Goal: Task Accomplishment & Management: Manage account settings

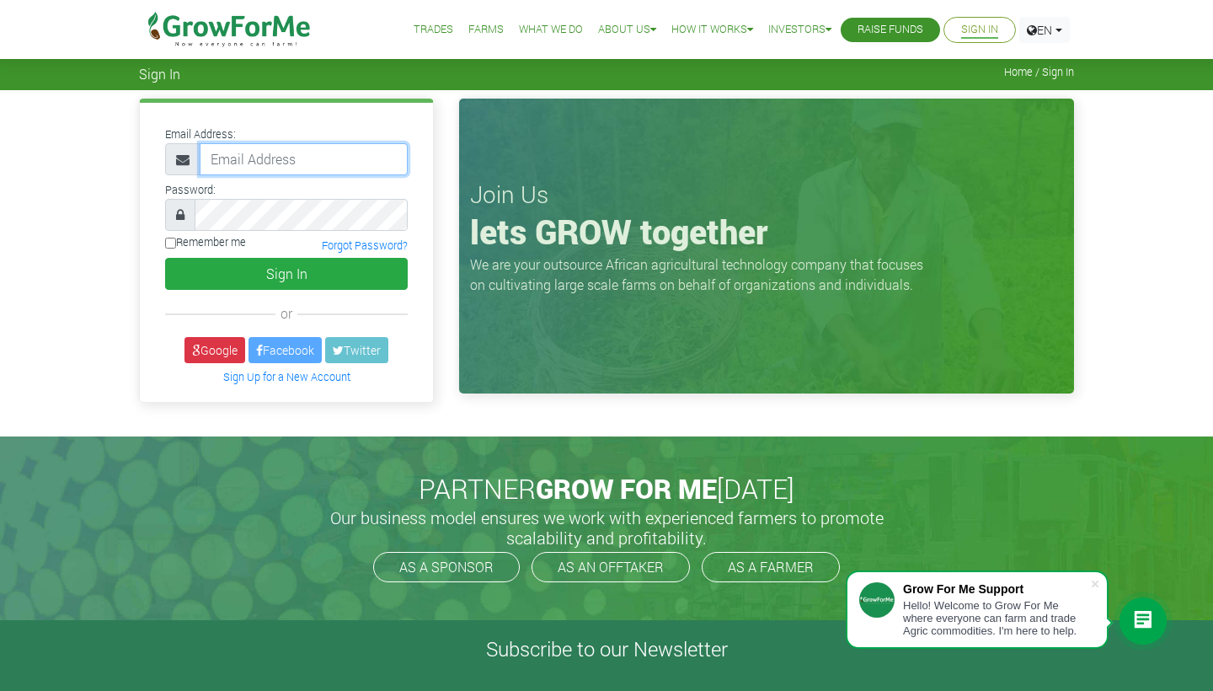
paste input "233538441859@growforme"
type input "233538441859@growforme"
click at [172, 244] on input "Remember me" at bounding box center [170, 243] width 11 height 11
checkbox input "true"
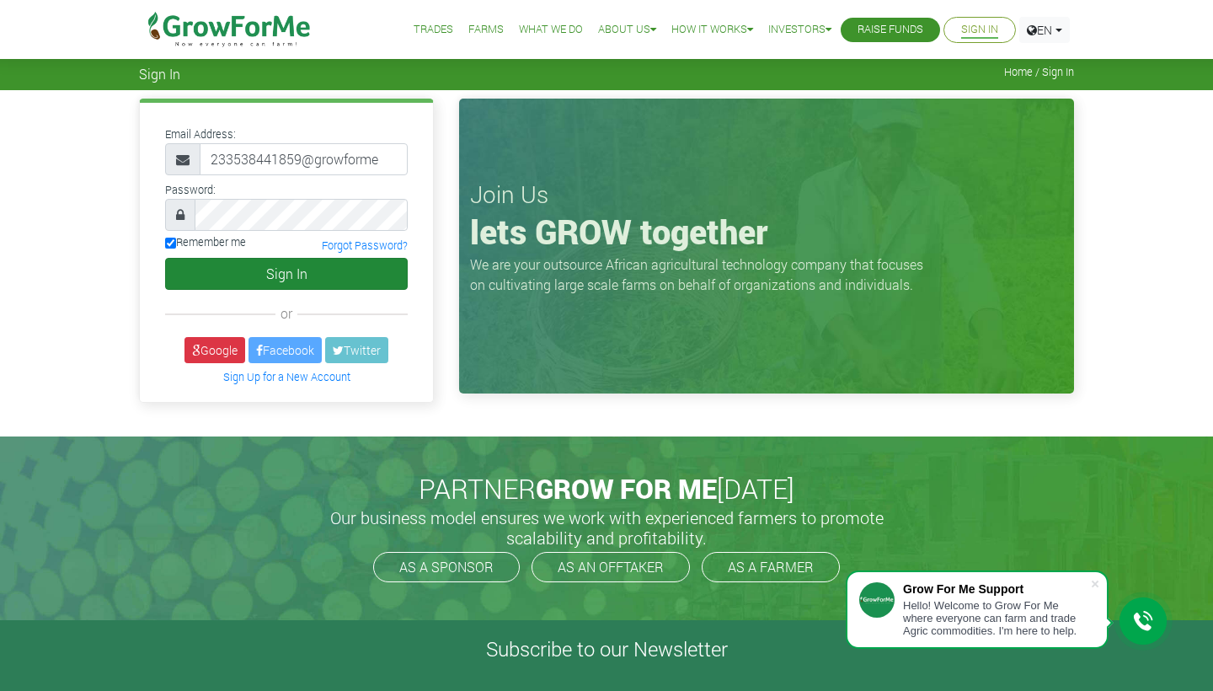
click at [199, 281] on button "Sign In" at bounding box center [286, 274] width 243 height 32
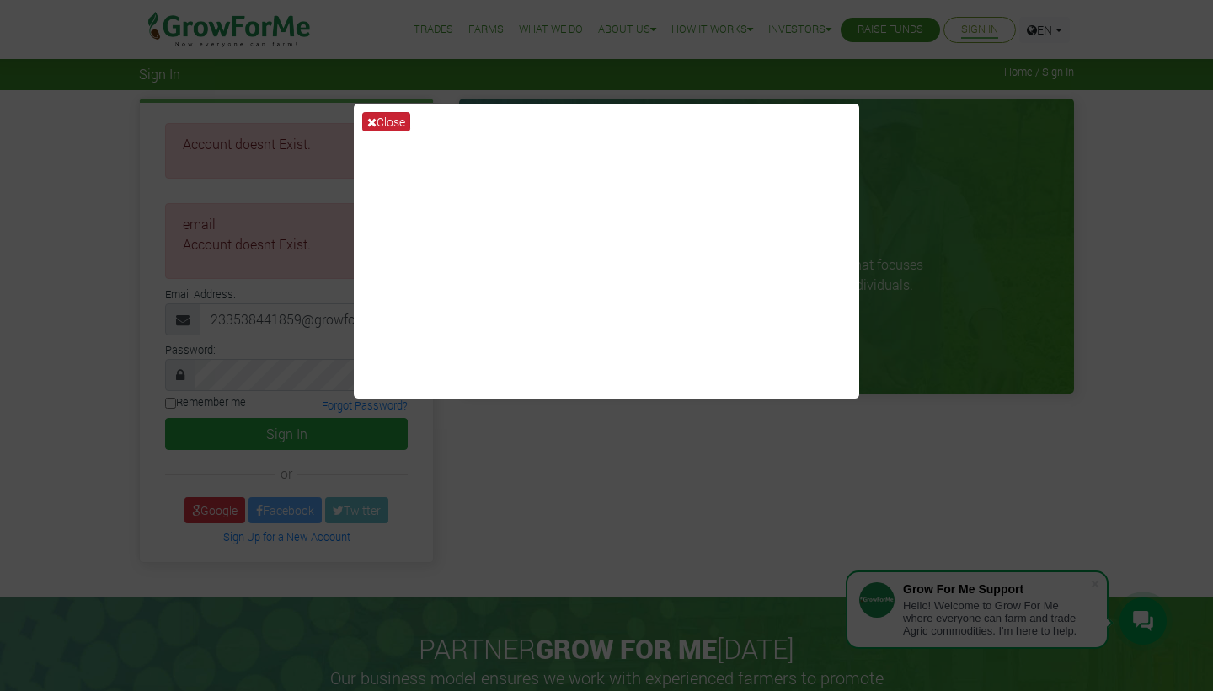
click at [373, 124] on icon at bounding box center [371, 122] width 9 height 12
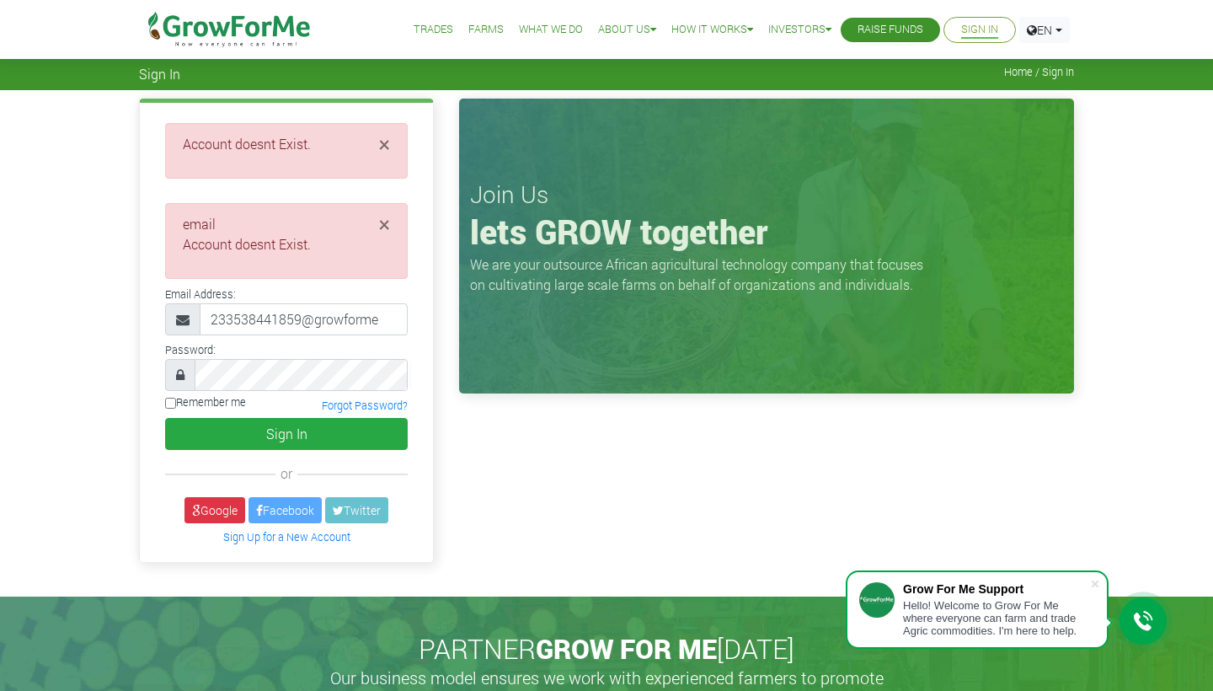
click at [173, 401] on input "Remember me" at bounding box center [170, 403] width 11 height 11
checkbox input "true"
click at [275, 431] on button "Sign In" at bounding box center [286, 434] width 243 height 32
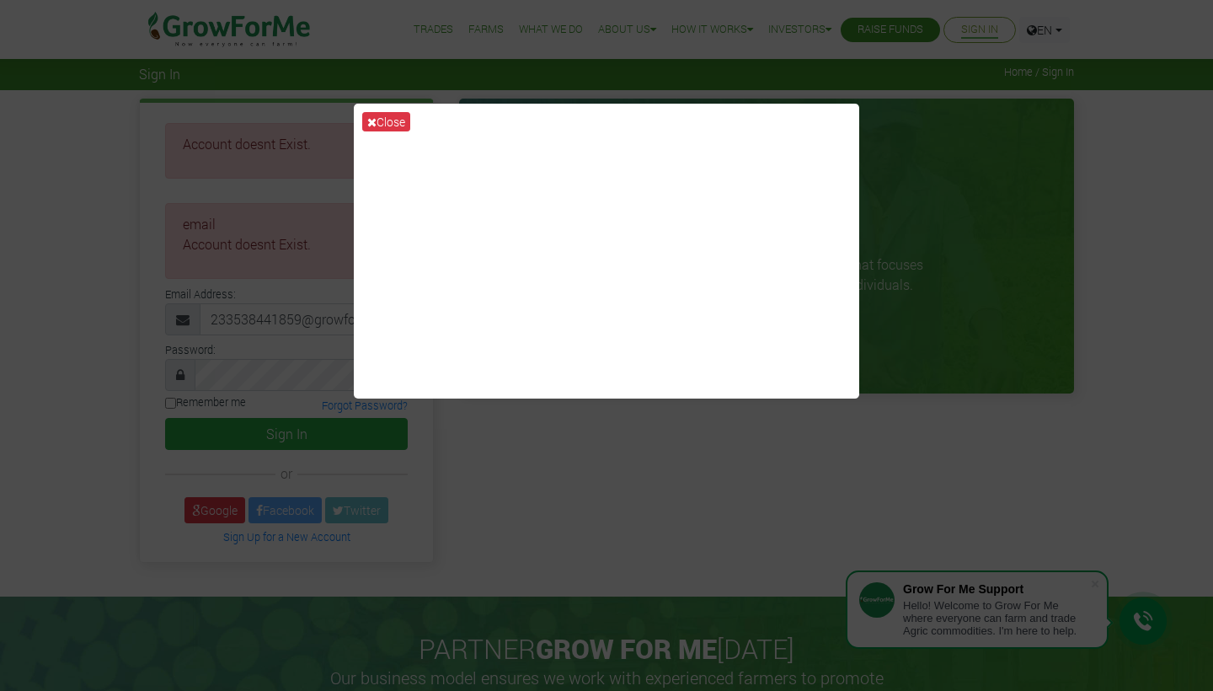
click at [318, 331] on div "Close" at bounding box center [606, 345] width 1213 height 691
click at [400, 121] on button "Close" at bounding box center [386, 121] width 48 height 19
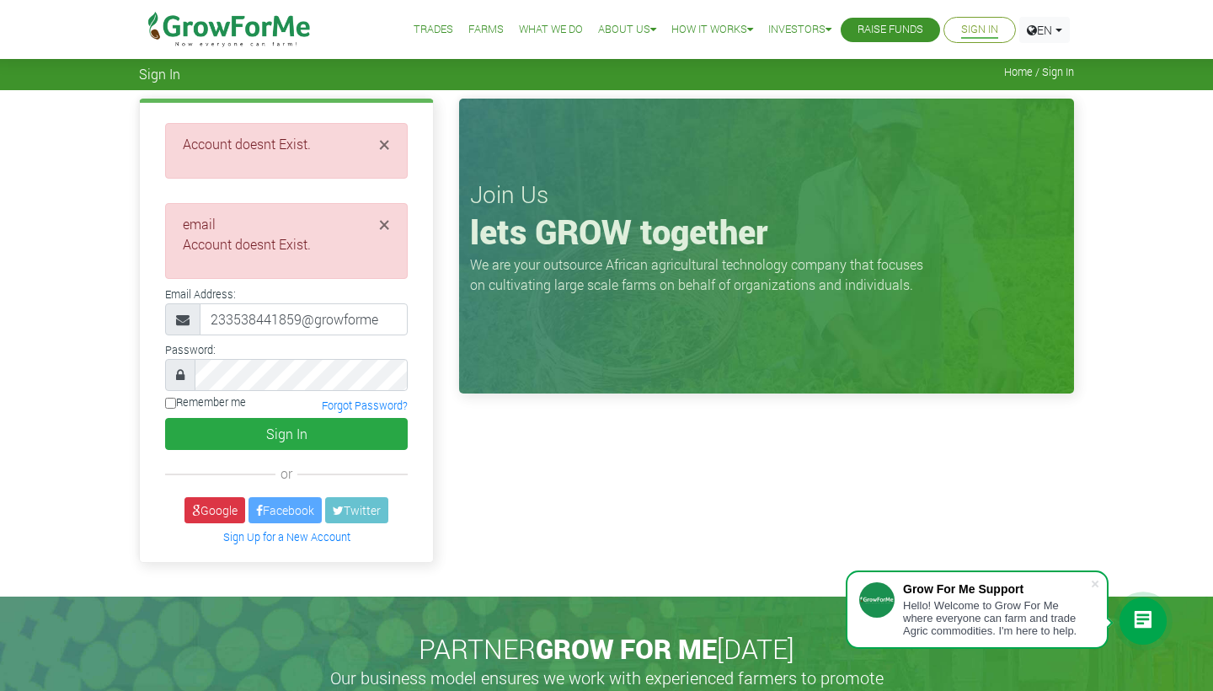
click at [413, 326] on div "Email Address: 233538441859@growforme" at bounding box center [287, 309] width 268 height 52
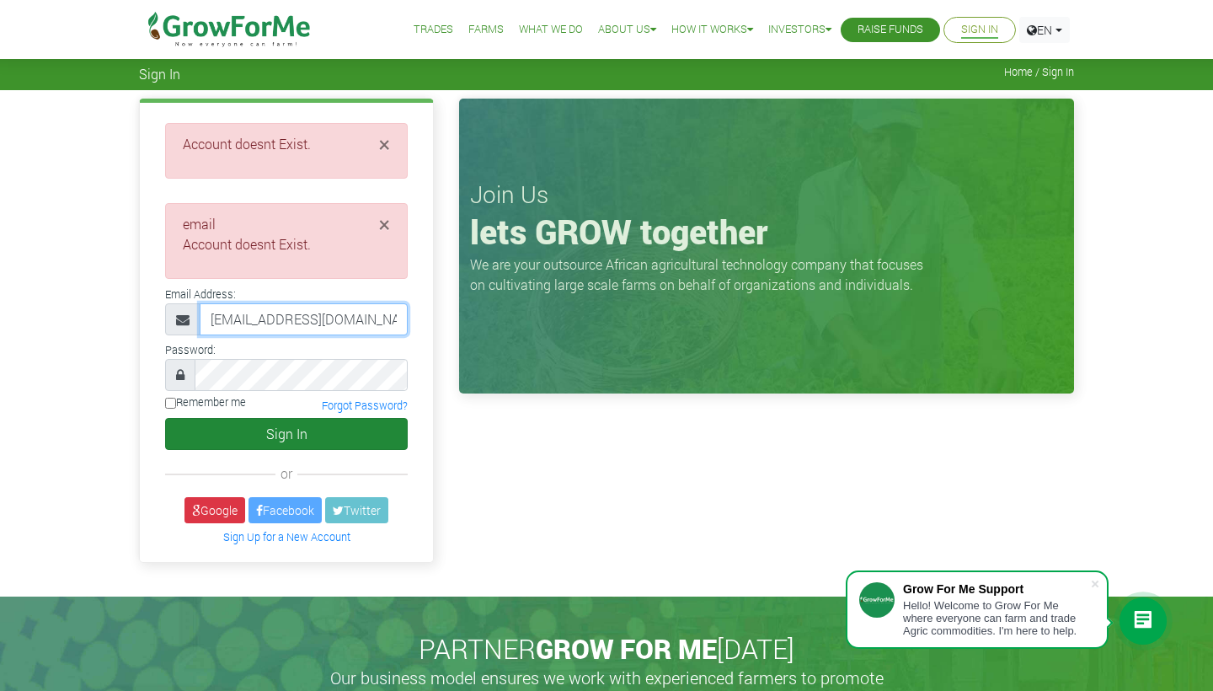
type input "233538441859@growforme.com"
click at [227, 439] on button "Sign In" at bounding box center [286, 434] width 243 height 32
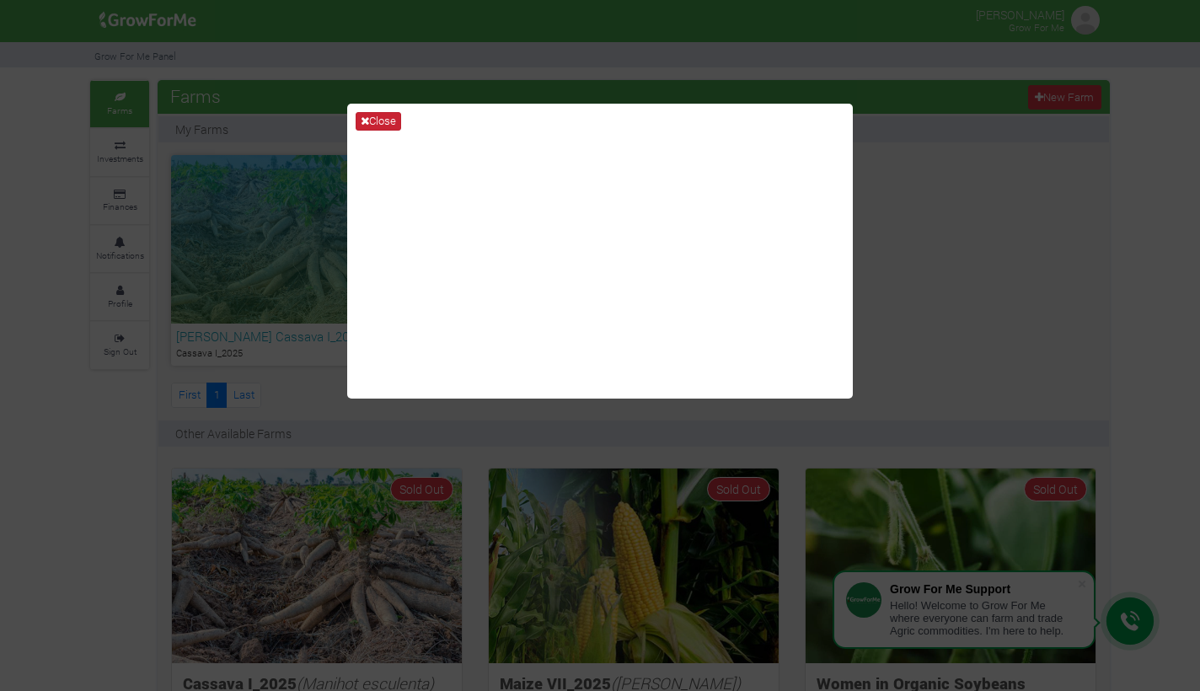
click at [365, 119] on icon at bounding box center [365, 120] width 8 height 11
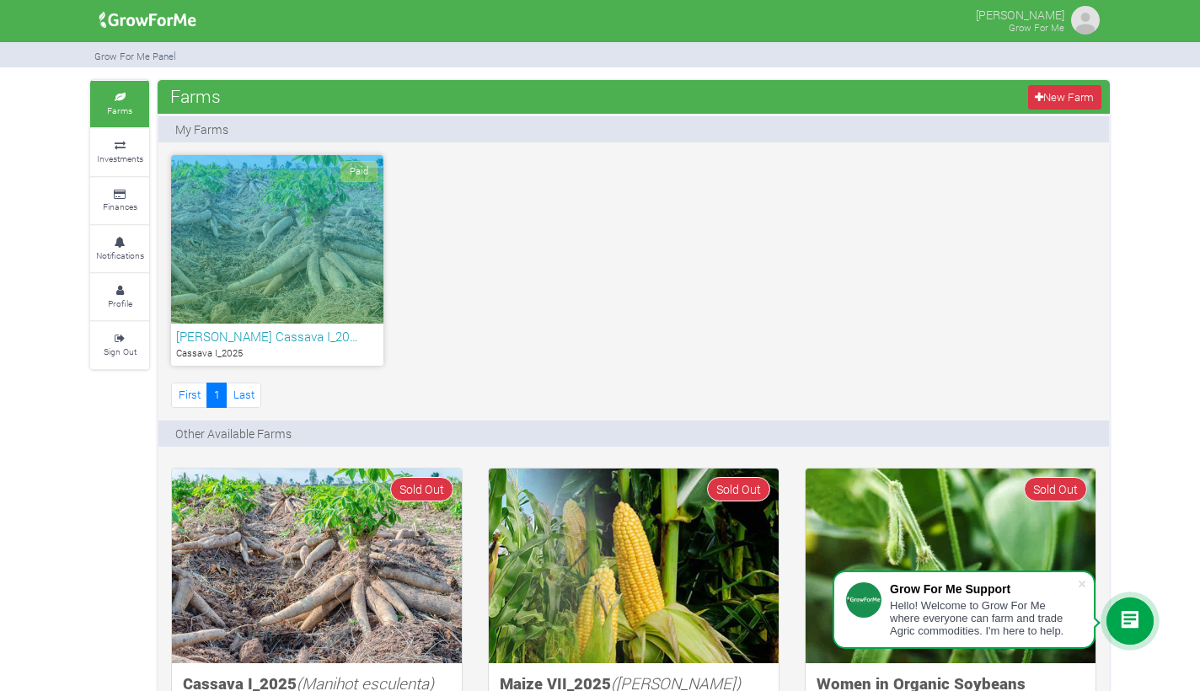
click at [277, 331] on h6 "SHUAIB CANN Cassava I_20…" at bounding box center [277, 336] width 202 height 15
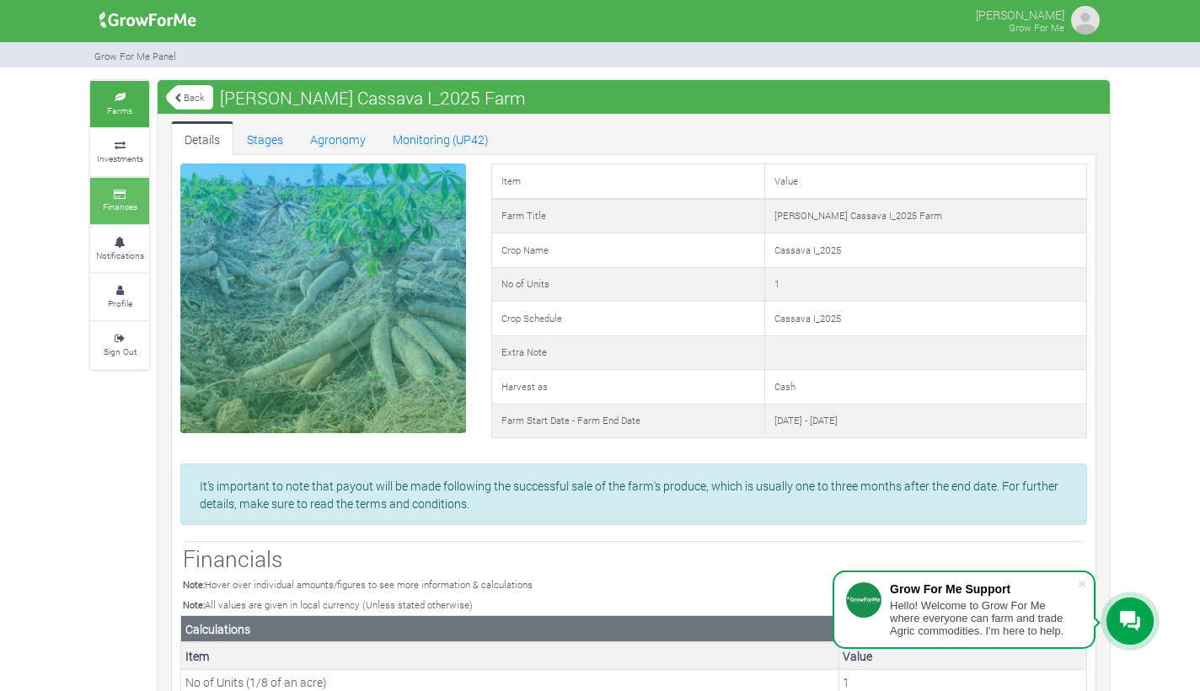
click at [126, 190] on icon at bounding box center [119, 194] width 51 height 8
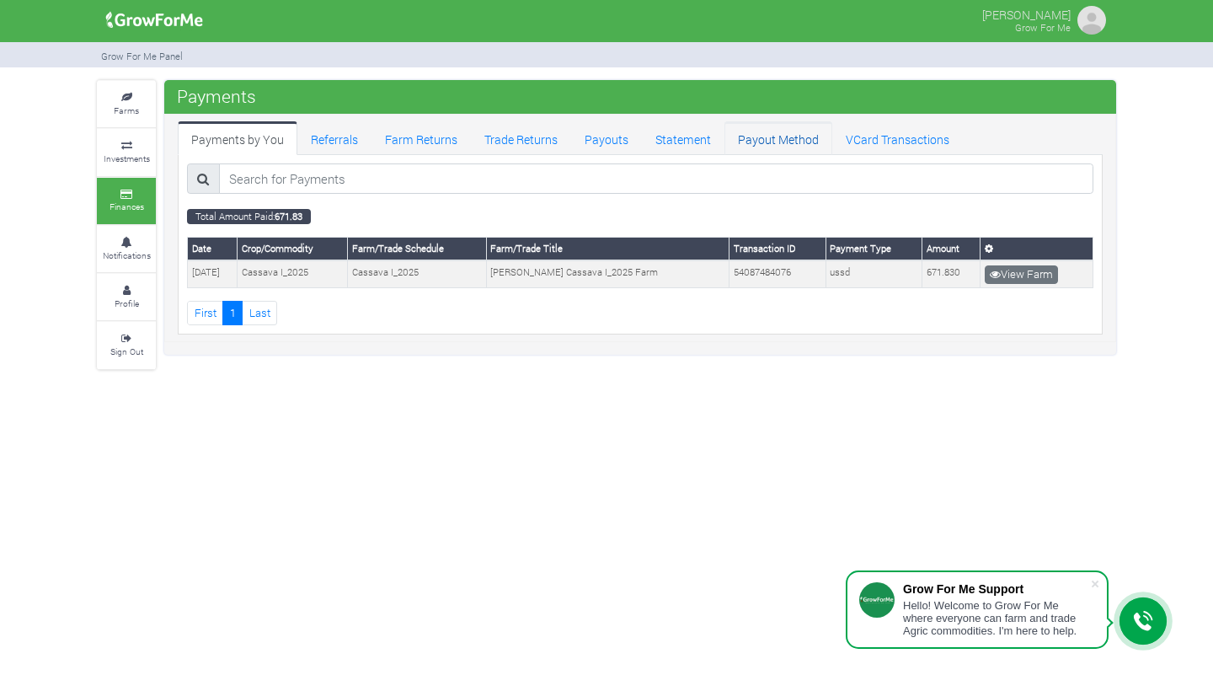
click at [772, 138] on link "Payout Method" at bounding box center [779, 138] width 108 height 34
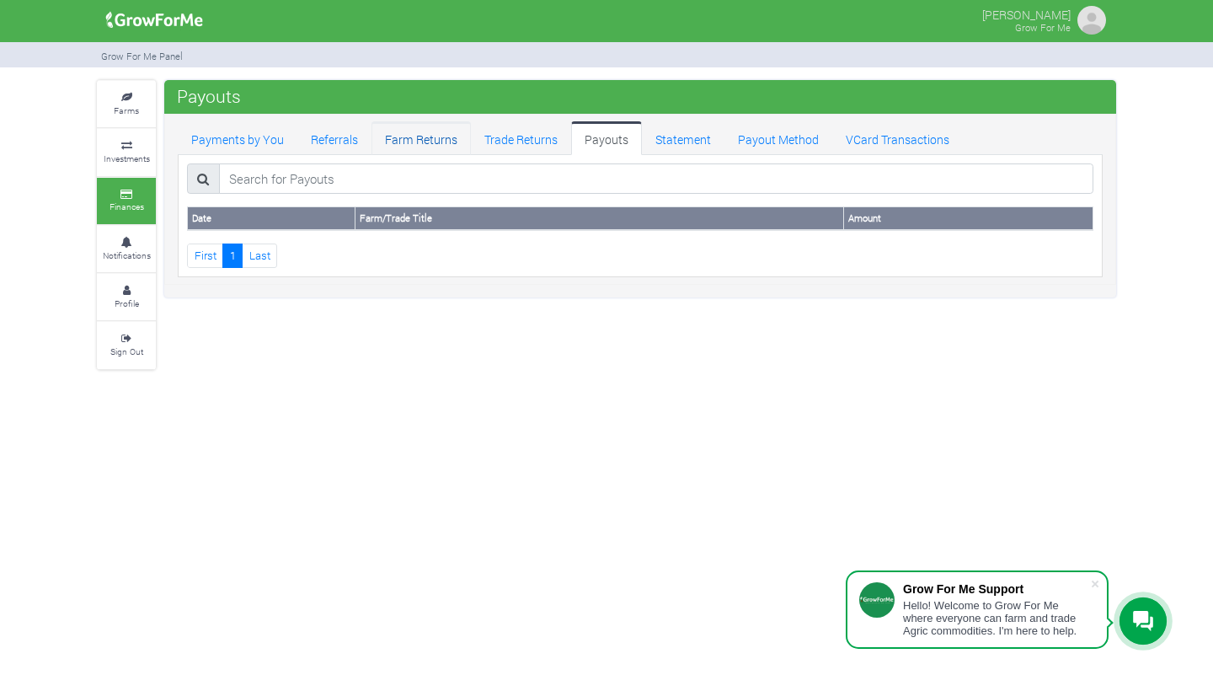
click at [420, 136] on link "Farm Returns" at bounding box center [421, 138] width 99 height 34
